Goal: Navigation & Orientation: Find specific page/section

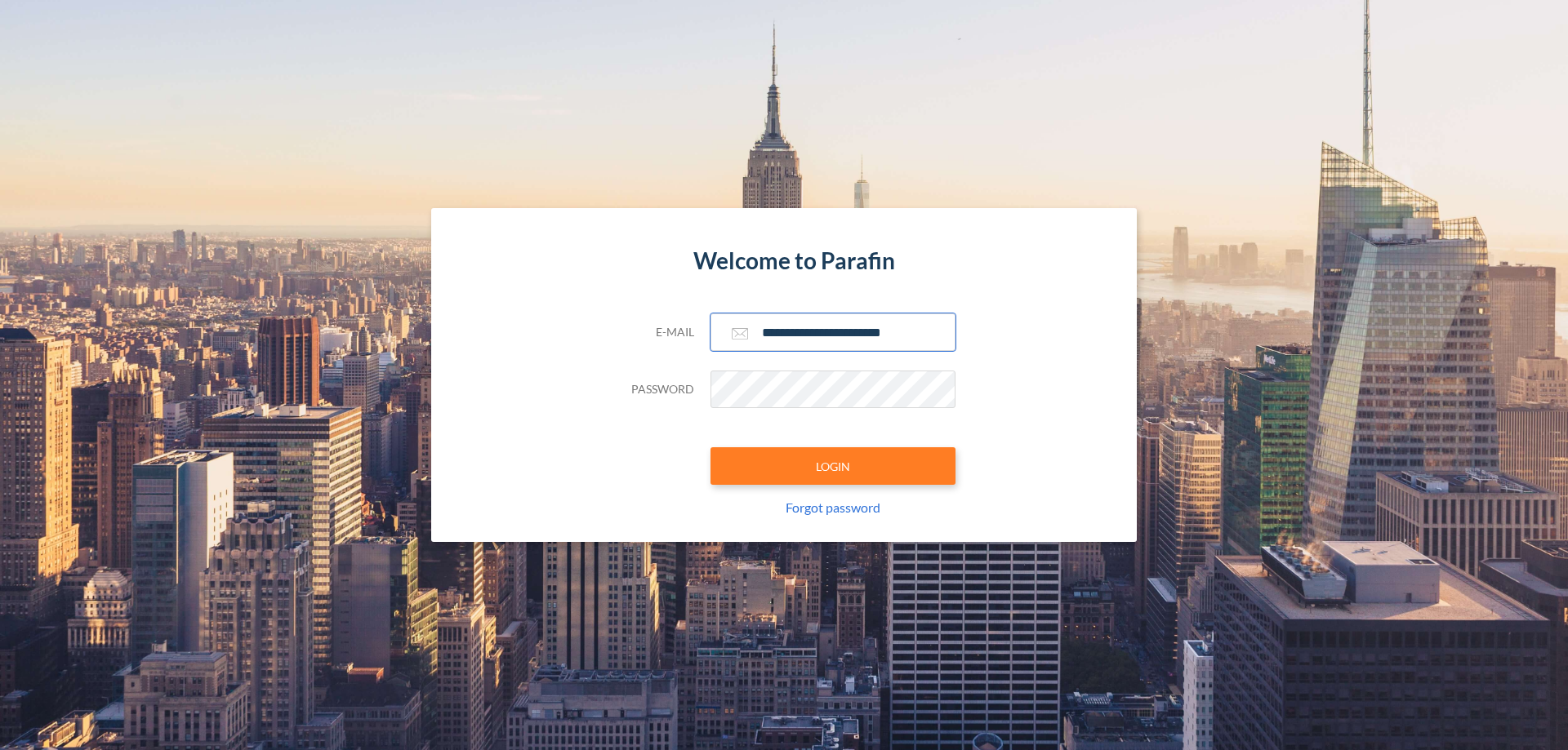
type input "**********"
click at [832, 466] on button "LOGIN" at bounding box center [832, 465] width 245 height 38
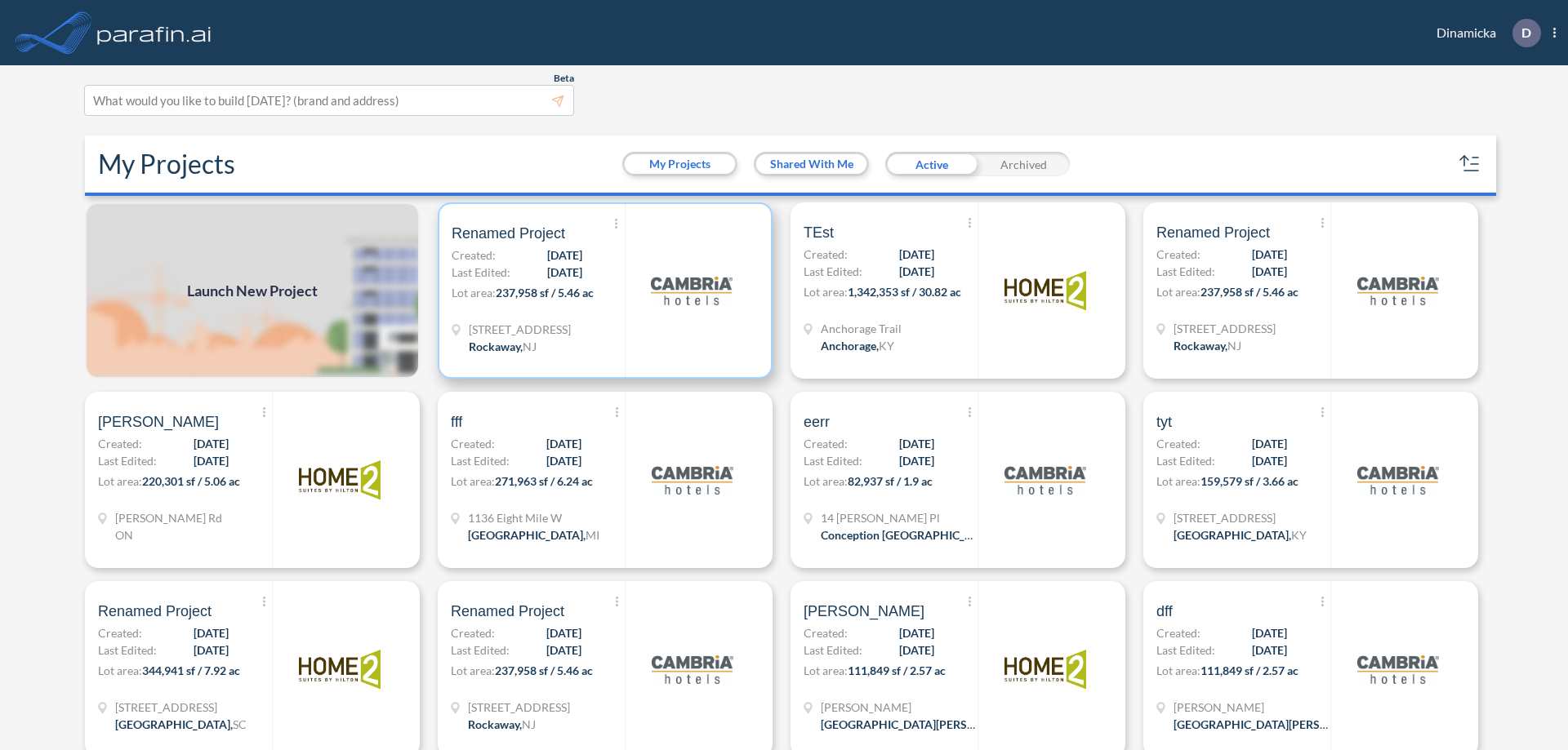
scroll to position [4, 0]
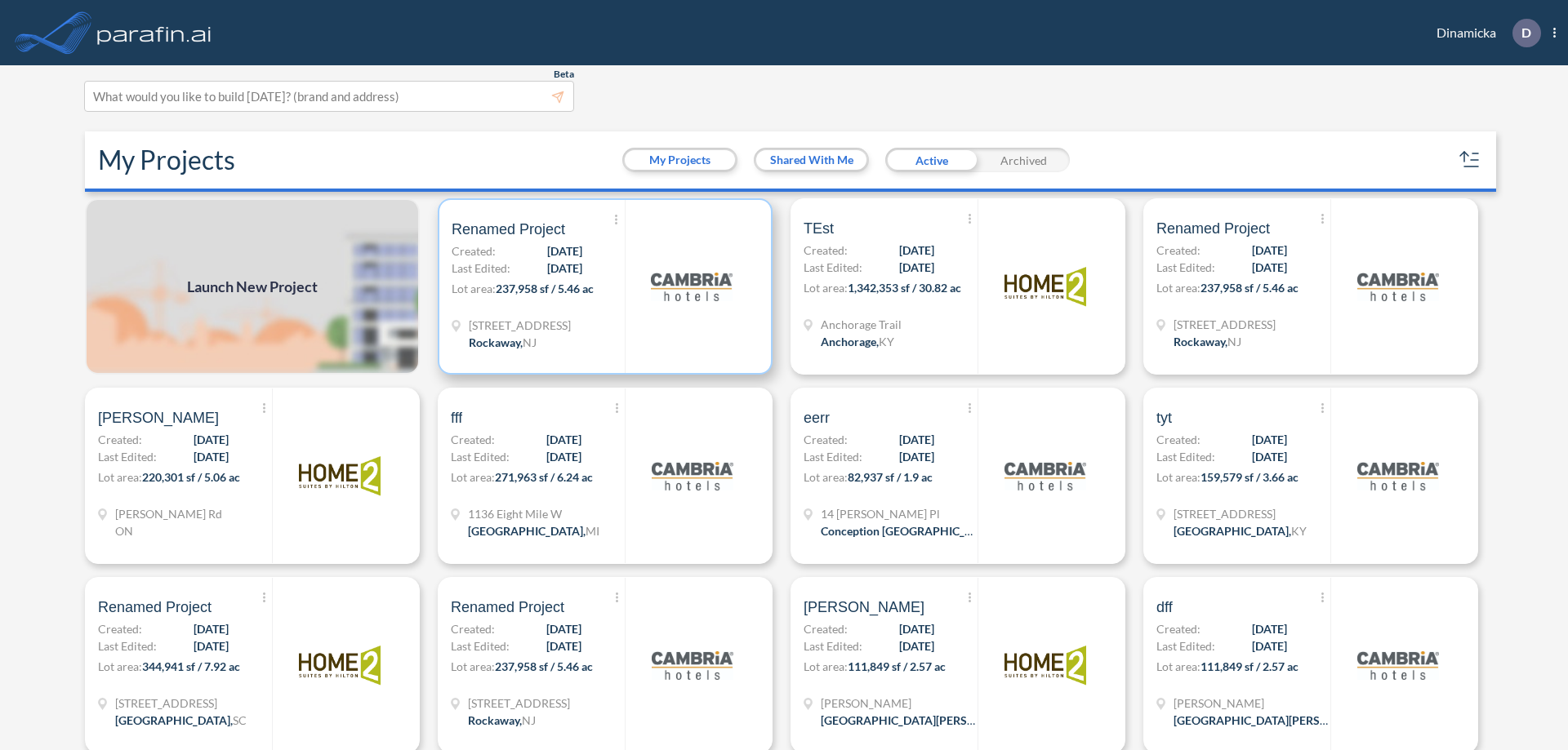
click at [602, 286] on p "Lot area: 237,958 sf / 5.46 ac" at bounding box center [537, 291] width 173 height 23
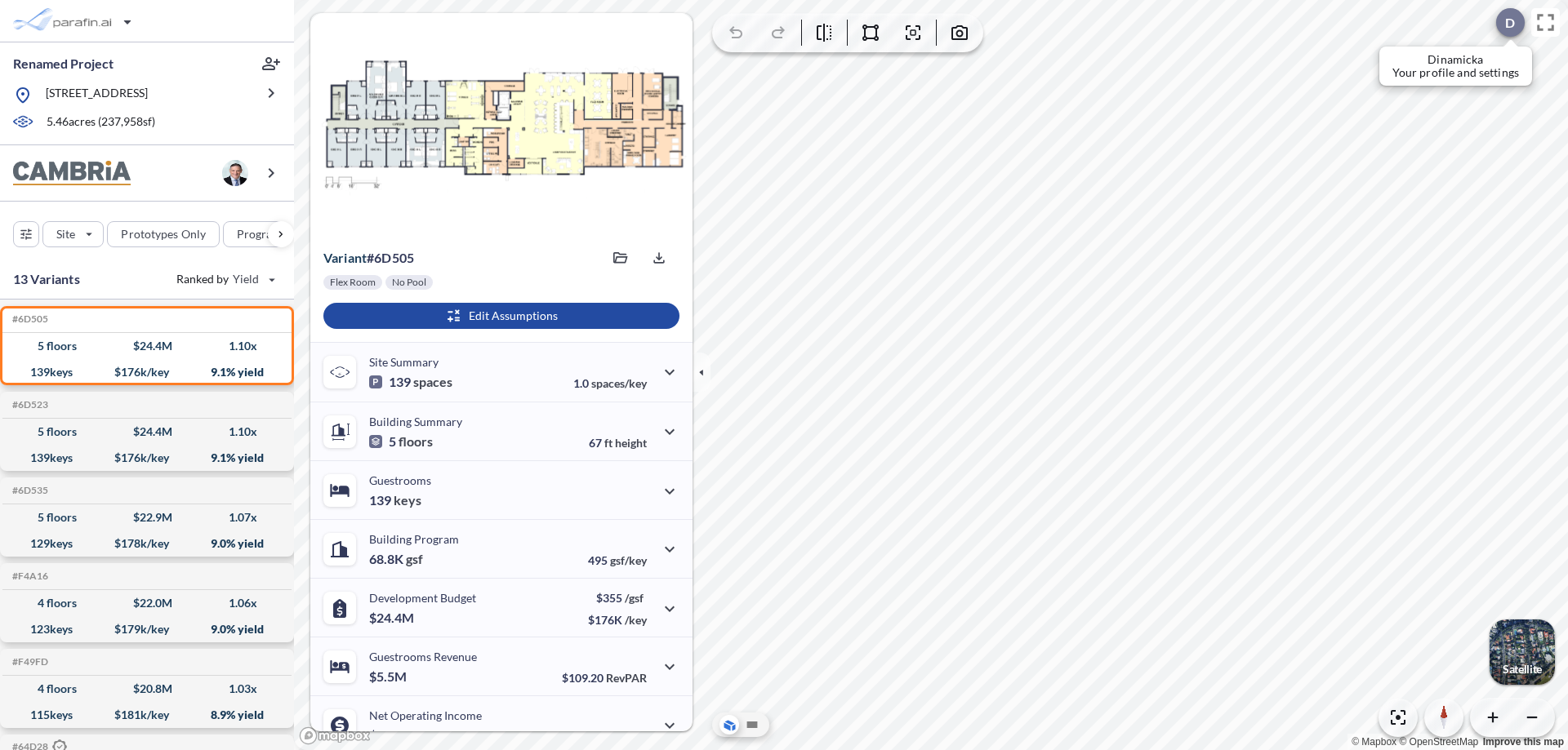
click at [1501, 22] on div at bounding box center [1510, 22] width 29 height 29
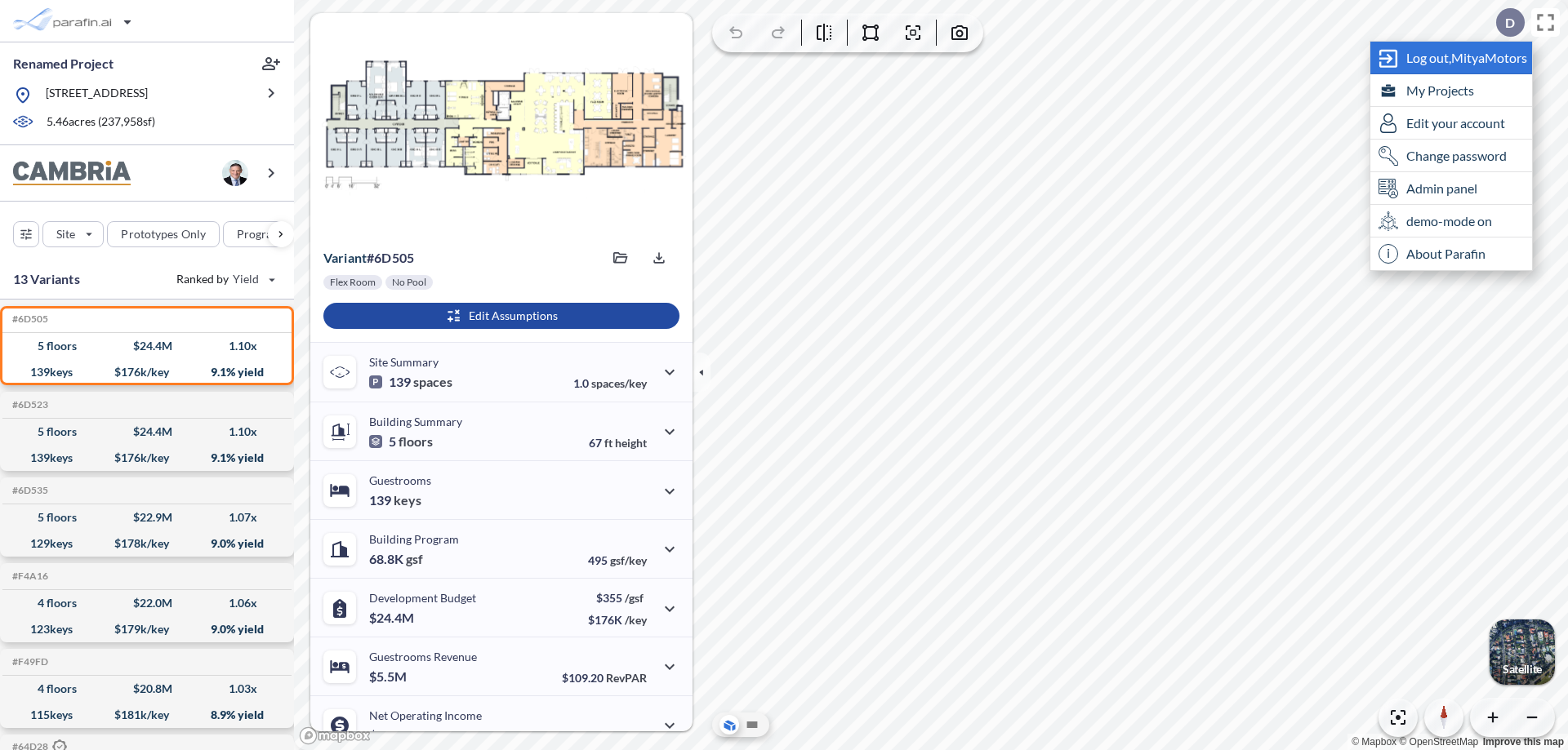
click at [1467, 57] on span "Log out, MityaMotors" at bounding box center [1465, 57] width 121 height 16
